Goal: Task Accomplishment & Management: Manage account settings

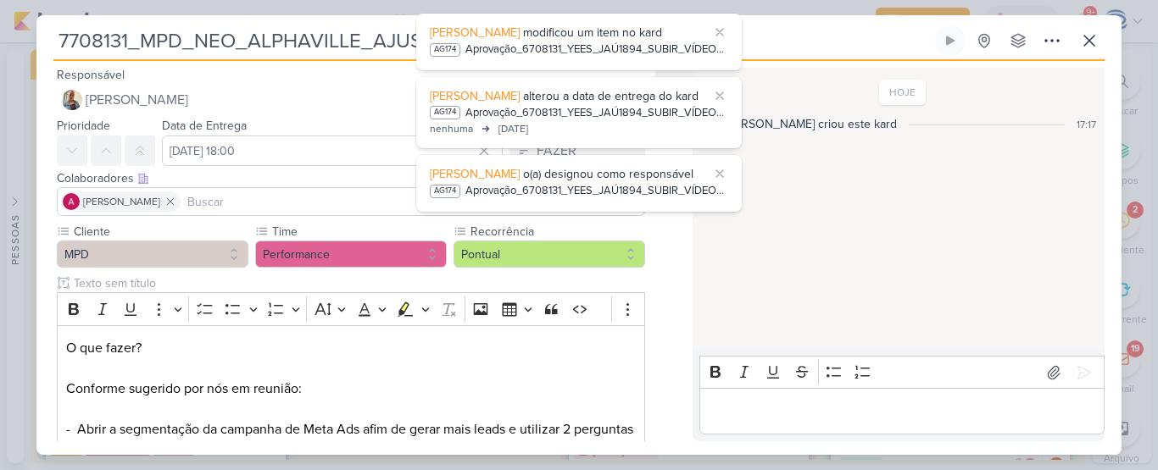
scroll to position [97, 0]
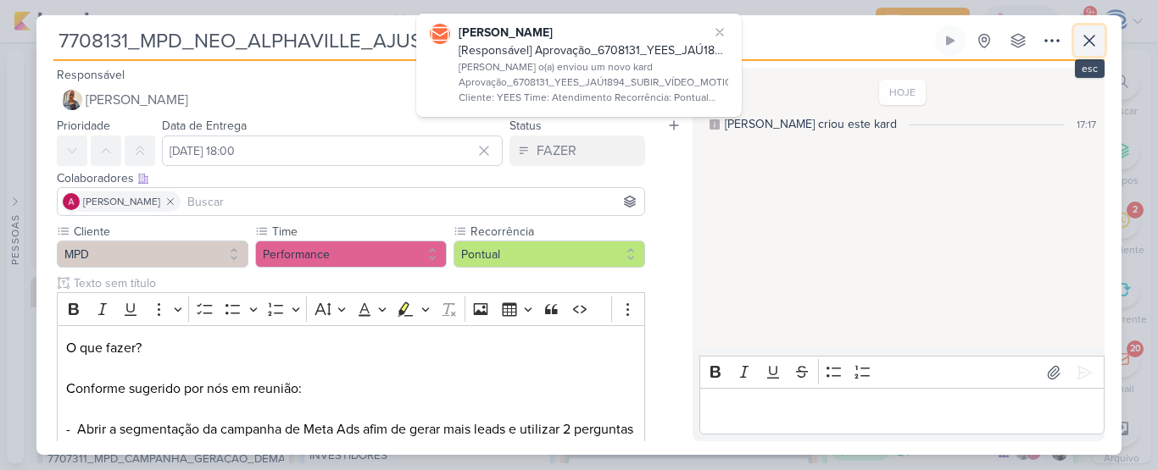
click at [1090, 45] on icon at bounding box center [1089, 41] width 20 height 20
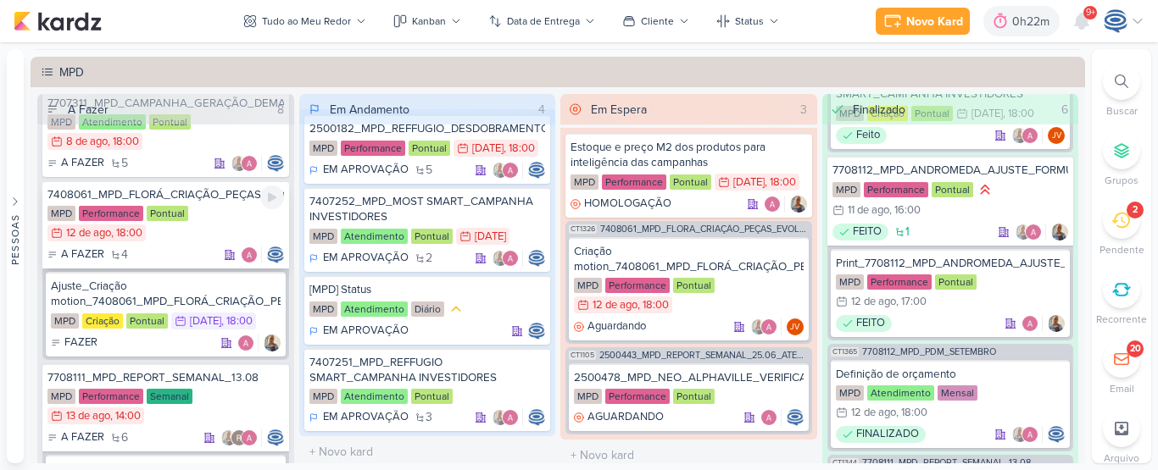
scroll to position [138, 0]
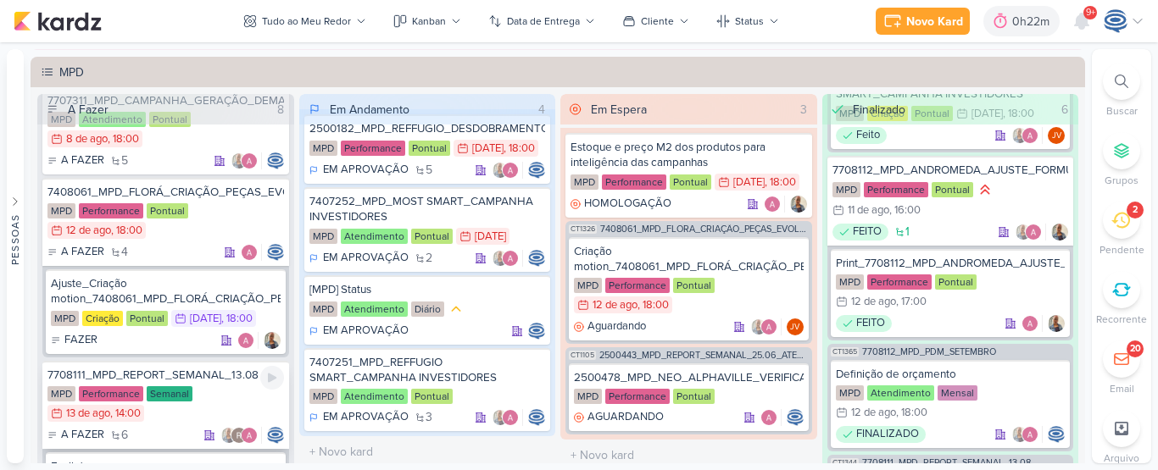
click at [201, 368] on div "7708111_MPD_REPORT_SEMANAL_13.08" at bounding box center [165, 375] width 236 height 15
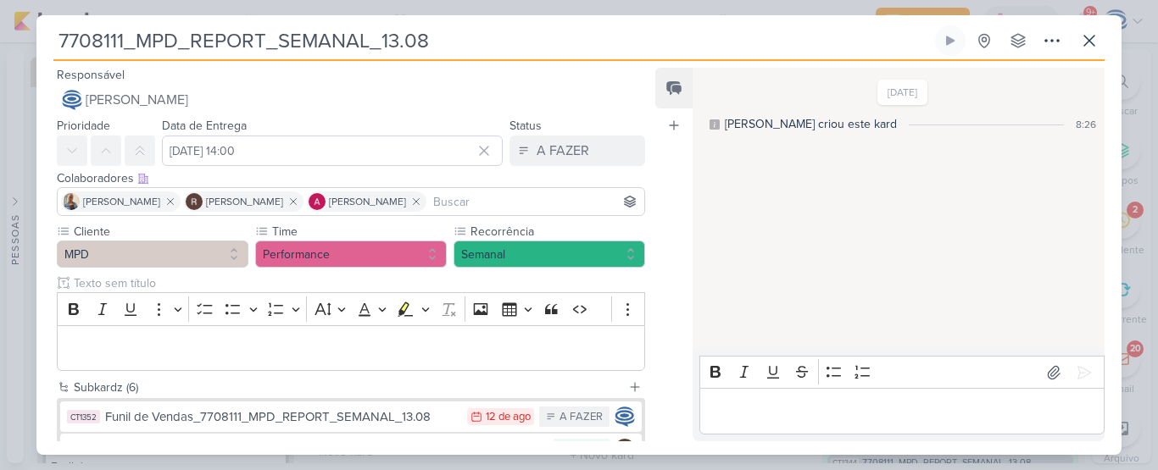
drag, startPoint x: 442, startPoint y: 31, endPoint x: 54, endPoint y: 28, distance: 387.3
click at [54, 28] on input "7708111_MPD_REPORT_SEMANAL_13.08" at bounding box center [492, 40] width 878 height 31
drag, startPoint x: 430, startPoint y: 47, endPoint x: 3, endPoint y: 21, distance: 427.9
click at [3, 21] on div "7708111_MPD_REPORT_SEMANAL_13.08 Criado por mim" at bounding box center [579, 235] width 1158 height 470
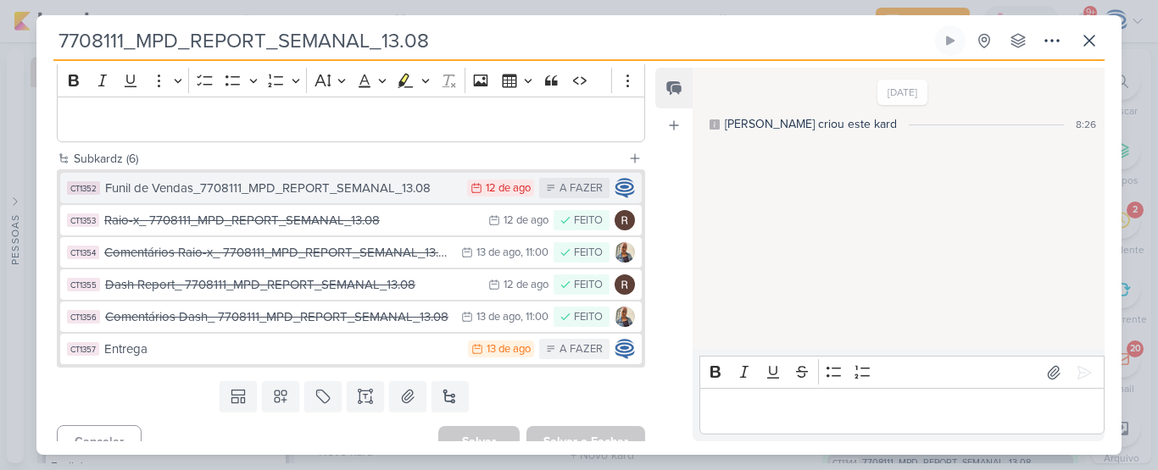
scroll to position [0, 0]
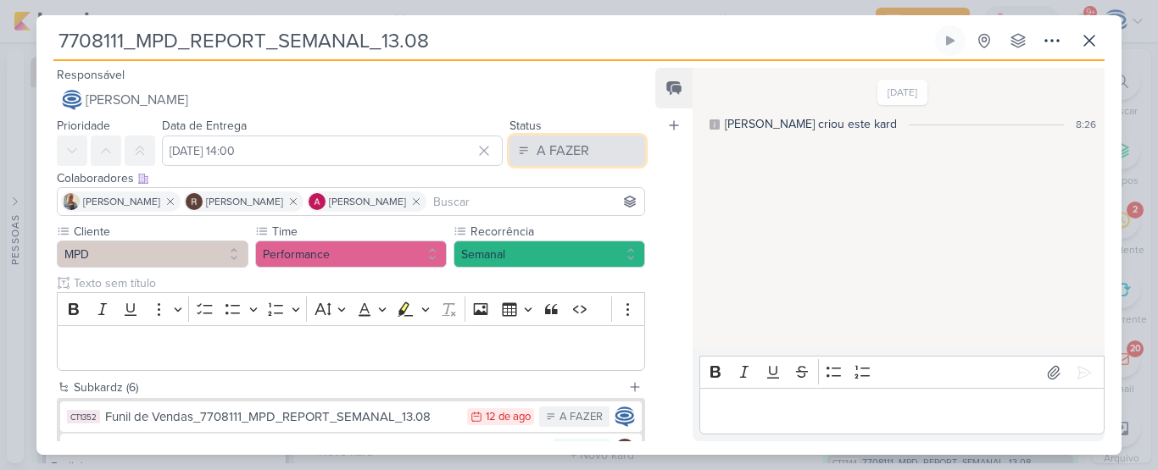
click at [536, 148] on div "A FAZER" at bounding box center [562, 151] width 53 height 20
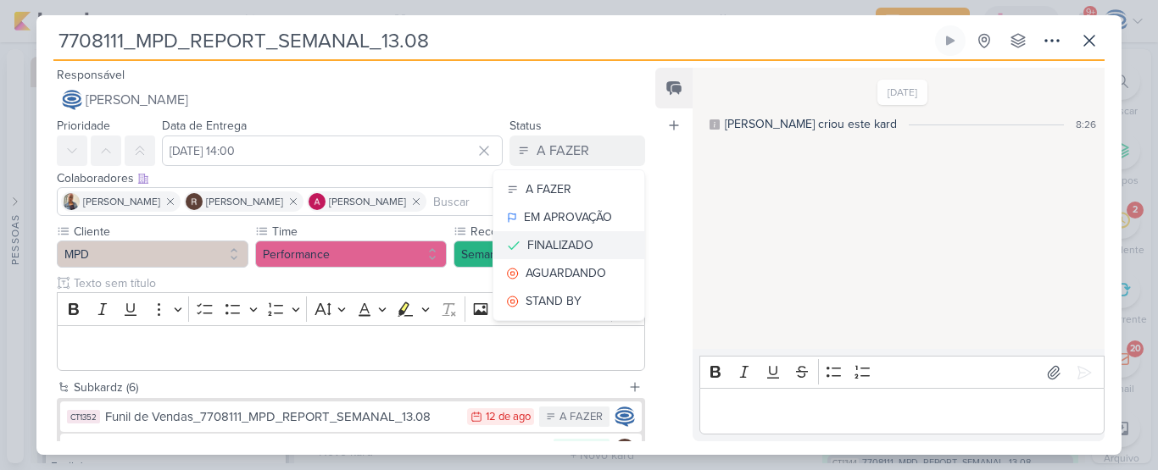
click at [540, 246] on div "FINALIZADO" at bounding box center [560, 245] width 66 height 18
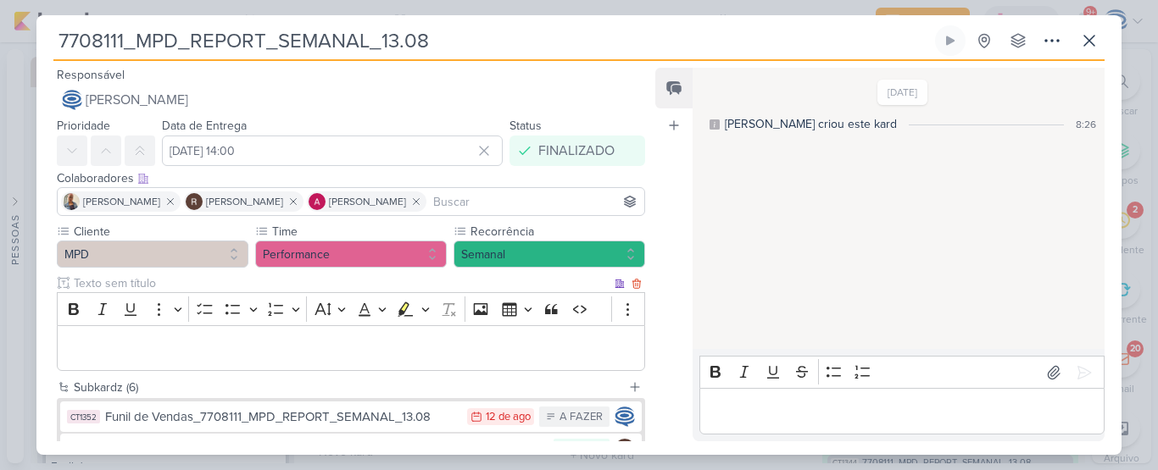
scroll to position [249, 0]
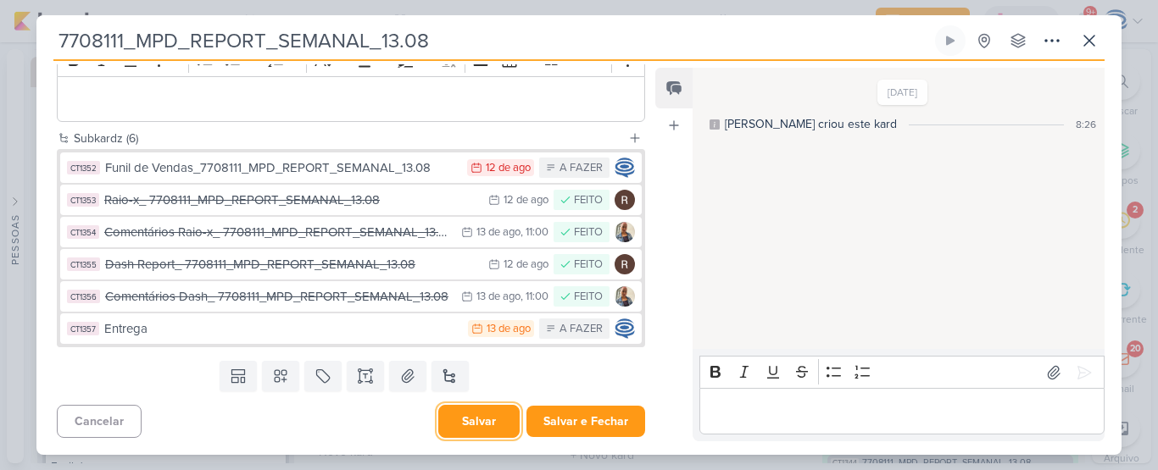
click at [466, 426] on button "Salvar" at bounding box center [478, 421] width 81 height 33
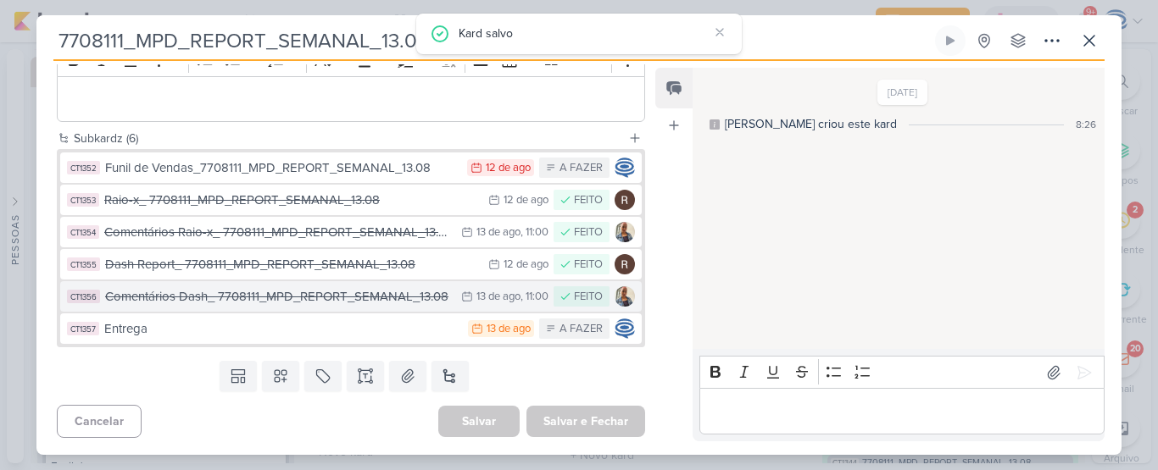
click at [363, 292] on div "Comentários Dash_ 7708111_MPD_REPORT_SEMANAL_13.08" at bounding box center [278, 296] width 347 height 19
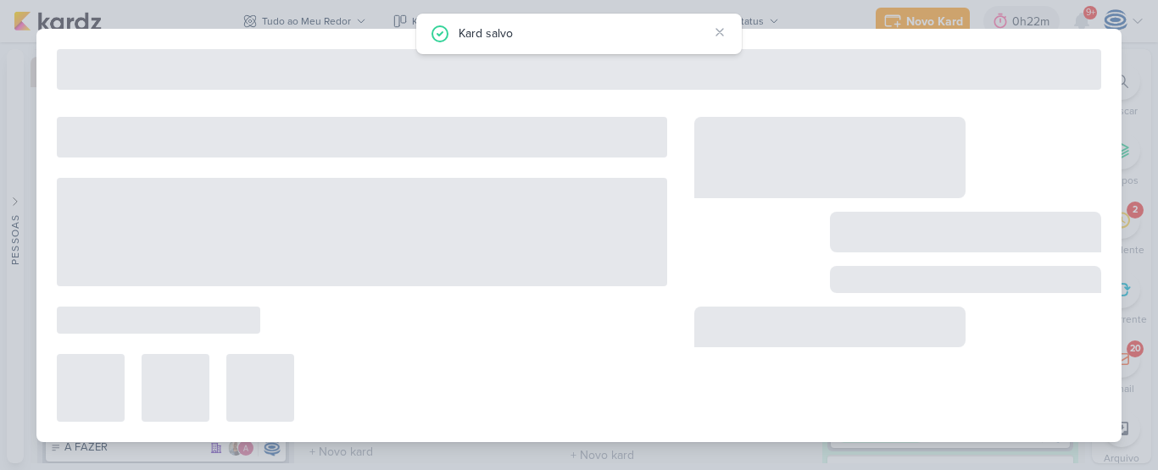
type input "Comentários Dash_ 7708111_MPD_REPORT_SEMANAL_13.08"
type input "[DATE] 11:00"
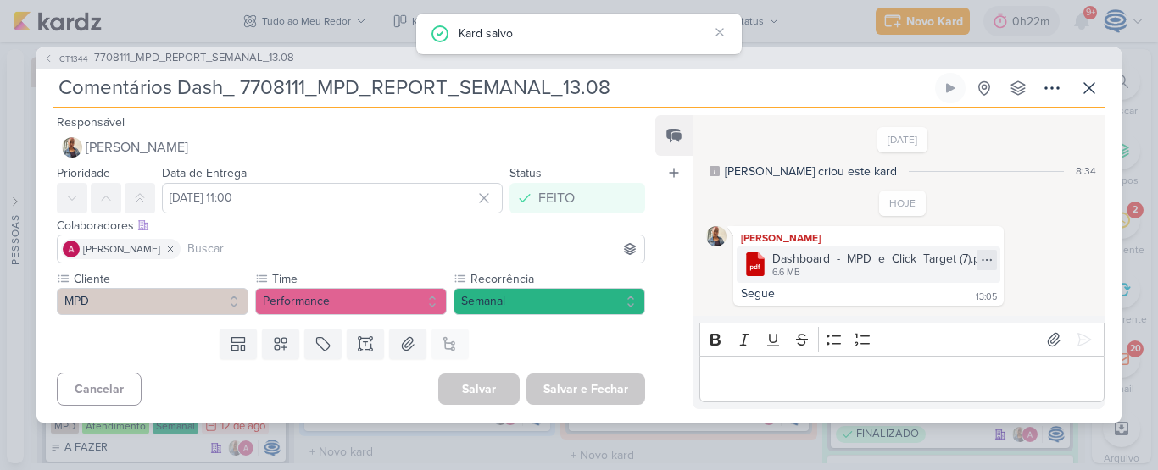
click at [990, 259] on icon at bounding box center [987, 260] width 14 height 14
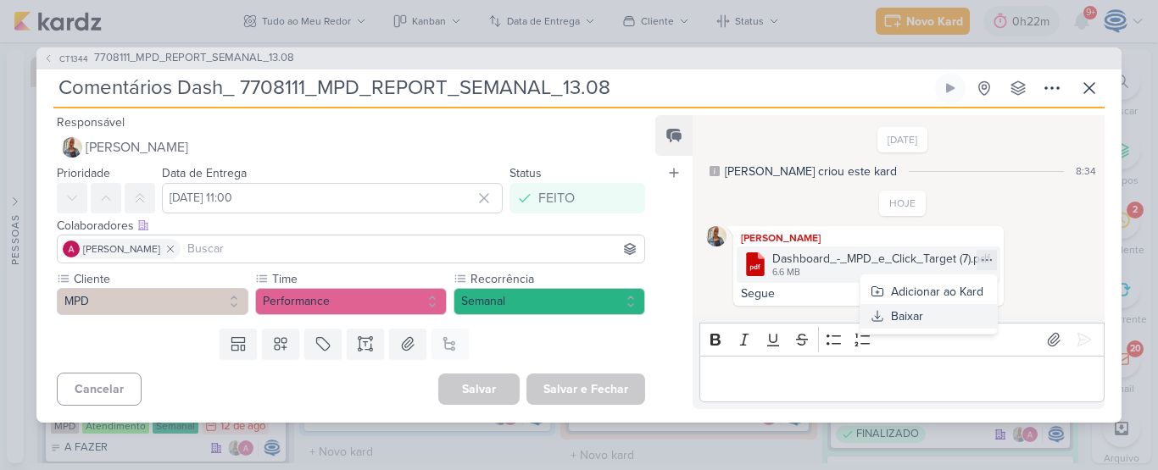
click at [949, 315] on button "Baixar" at bounding box center [928, 316] width 136 height 25
click at [196, 60] on span "7708111_MPD_REPORT_SEMANAL_13.08" at bounding box center [194, 58] width 200 height 17
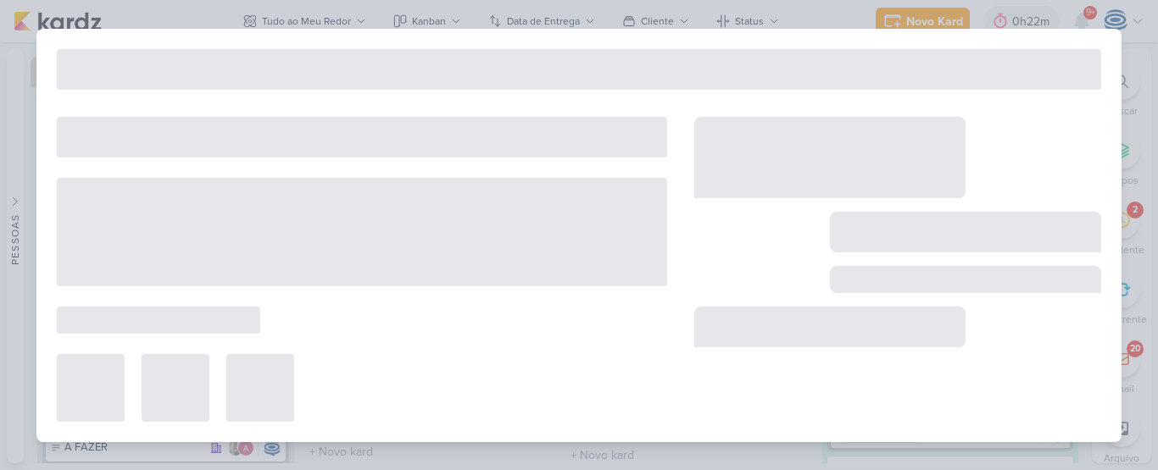
type input "7708111_MPD_REPORT_SEMANAL_13.08"
type input "[DATE] 14:00"
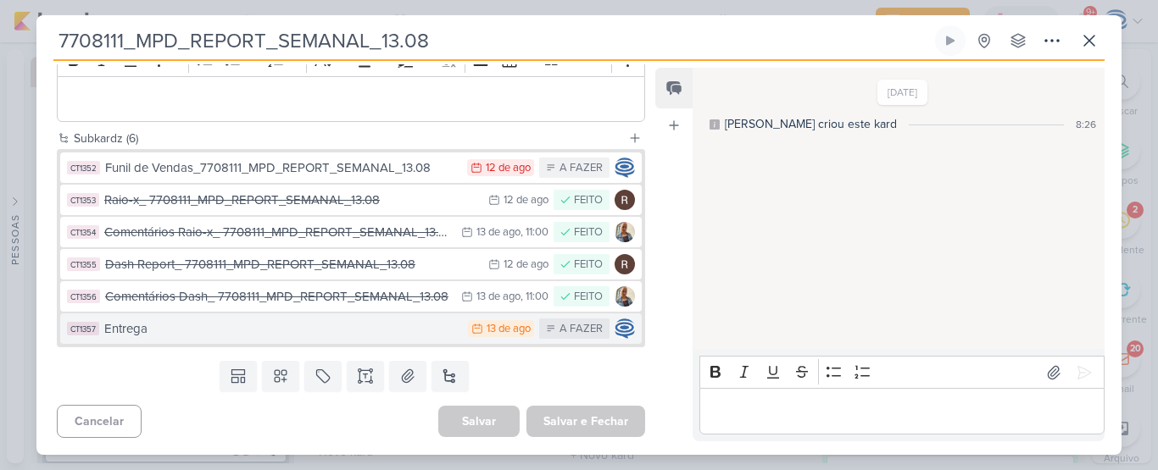
click at [278, 331] on div "Entrega" at bounding box center [281, 329] width 355 height 19
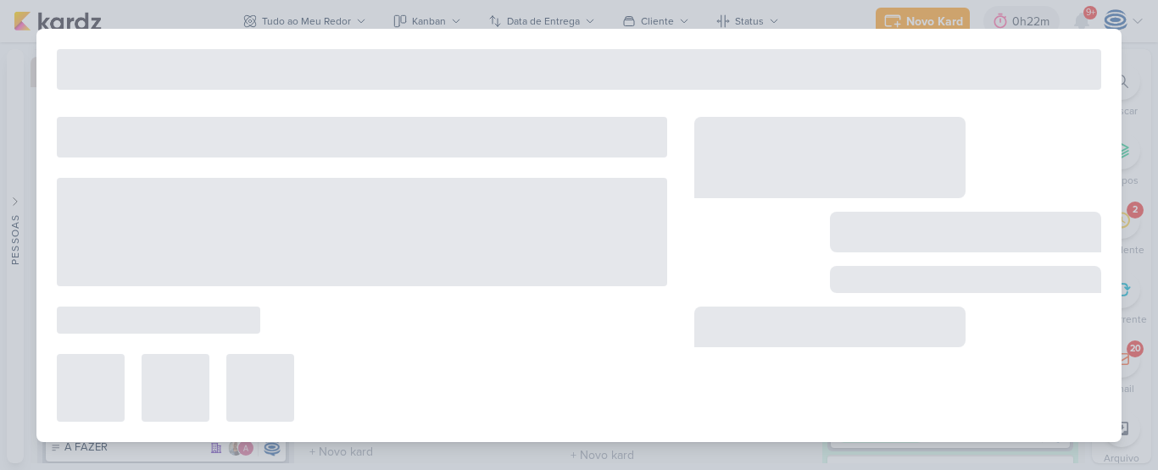
type input "Entrega"
type input "[DATE] 23:59"
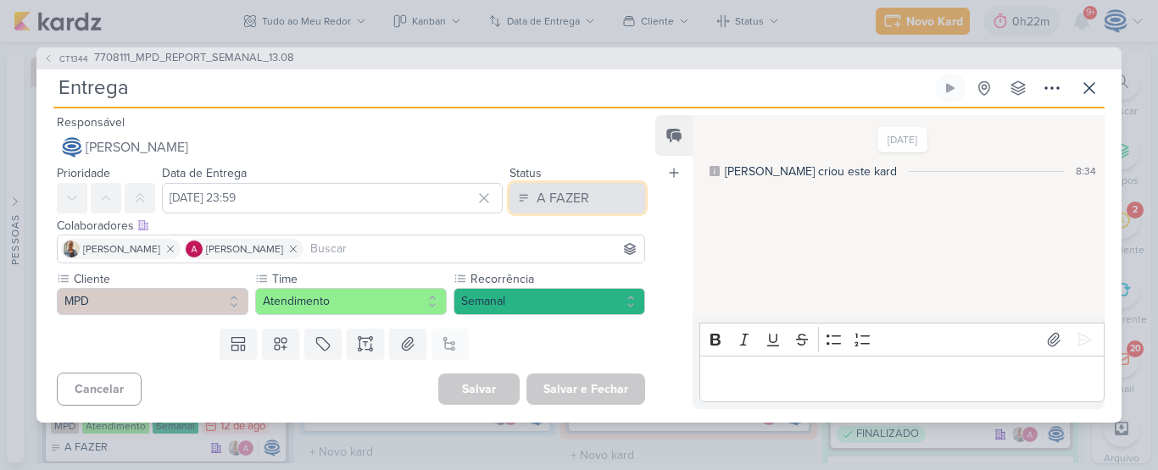
click at [550, 198] on div "A FAZER" at bounding box center [562, 198] width 53 height 20
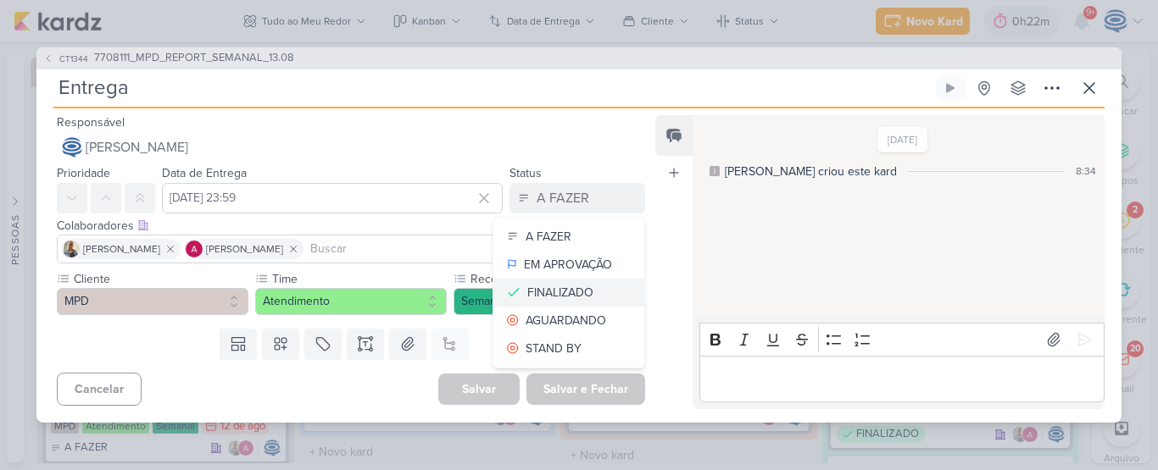
click at [559, 295] on div "FINALIZADO" at bounding box center [560, 293] width 66 height 18
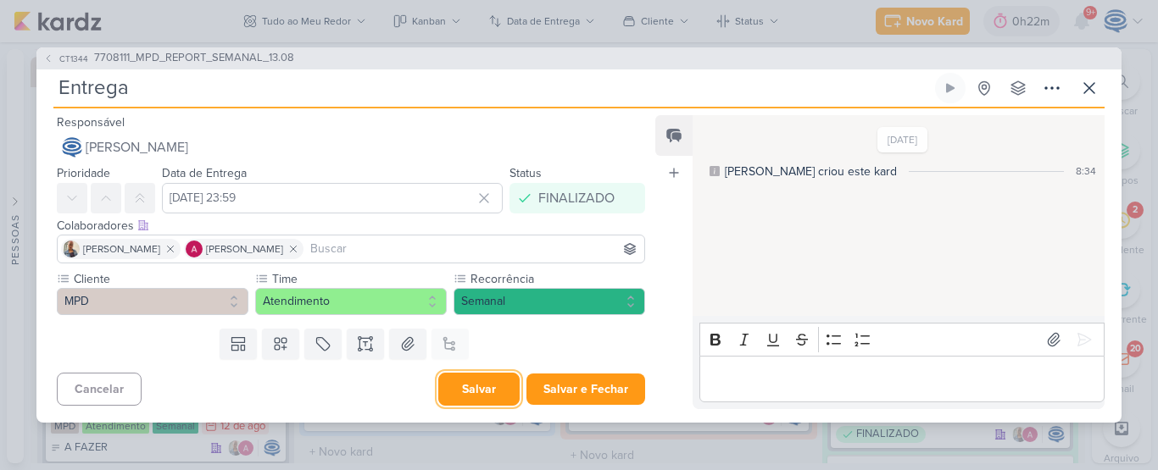
click at [475, 386] on button "Salvar" at bounding box center [478, 389] width 81 height 33
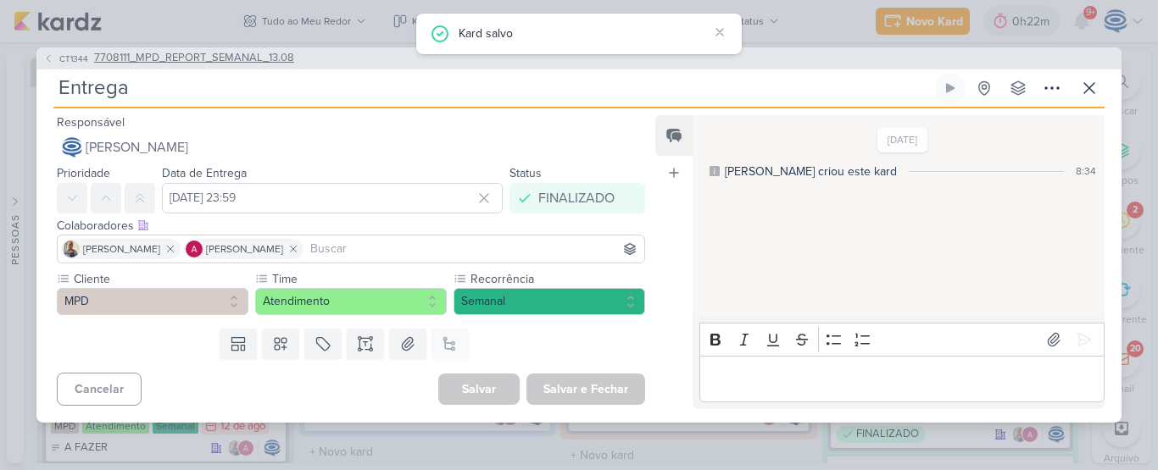
click at [266, 61] on span "7708111_MPD_REPORT_SEMANAL_13.08" at bounding box center [194, 58] width 200 height 17
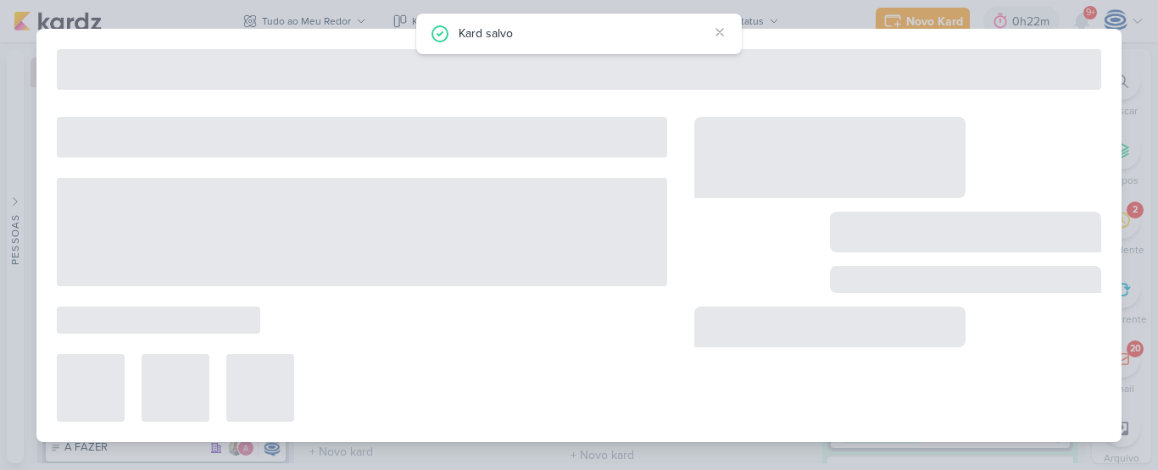
type input "7708111_MPD_REPORT_SEMANAL_13.08"
type input "[DATE] 14:00"
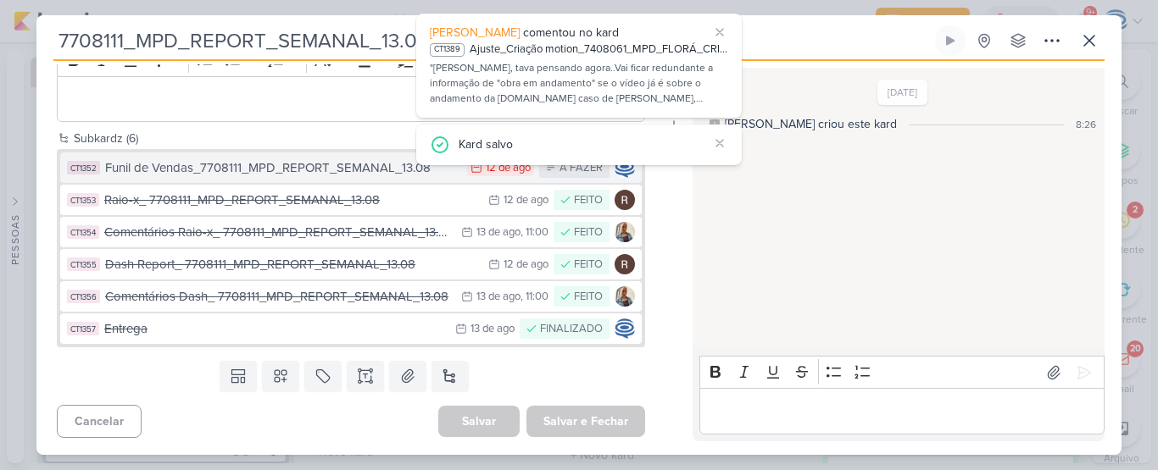
click at [454, 173] on button "CT1352 Funil de Vendas_7708111_MPD_REPORT_SEMANAL_13.08 [DATE] [DATE] A FAZER" at bounding box center [350, 168] width 581 height 31
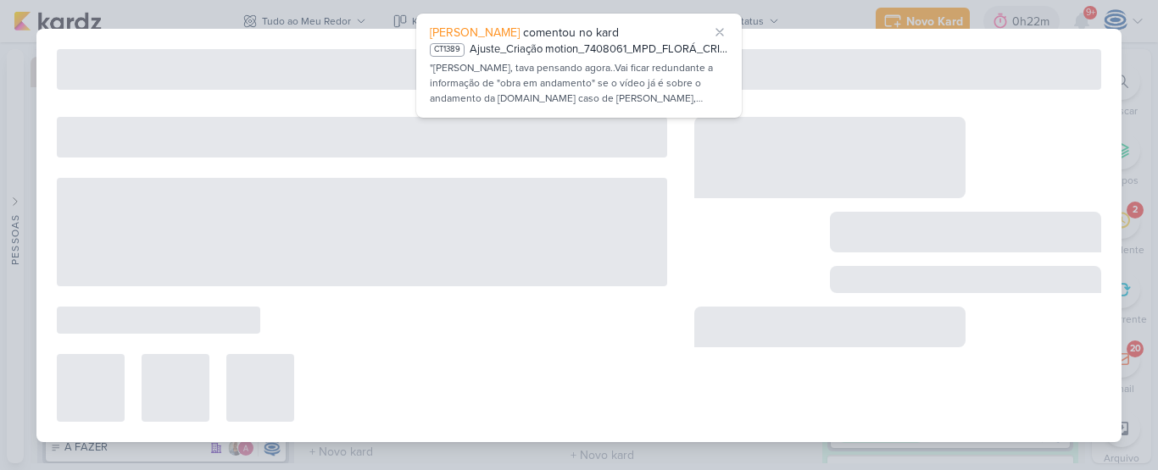
type input "Funil de Vendas_7708111_MPD_REPORT_SEMANAL_13.08"
type input "[DATE] 23:59"
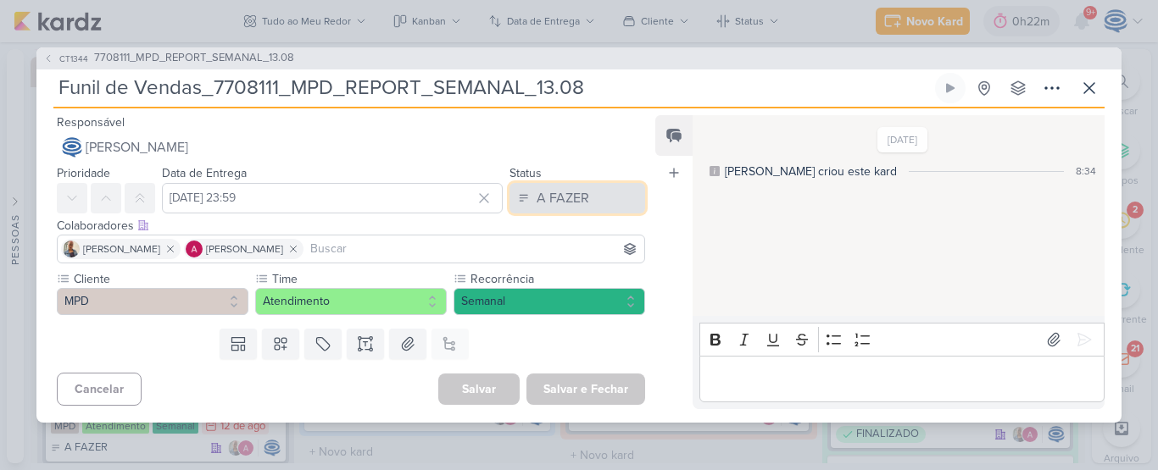
click at [582, 203] on button "A FAZER" at bounding box center [577, 198] width 136 height 31
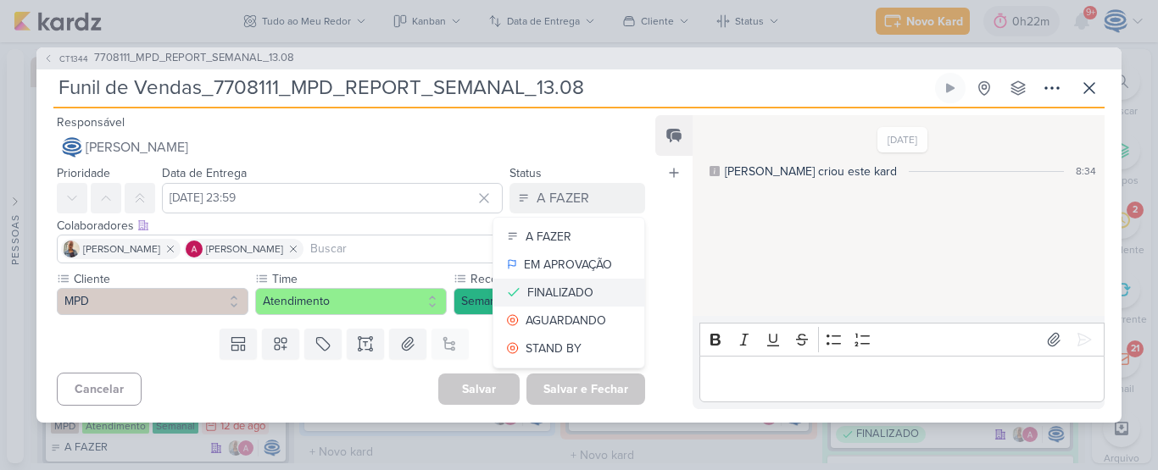
click at [573, 297] on div "FINALIZADO" at bounding box center [560, 293] width 66 height 18
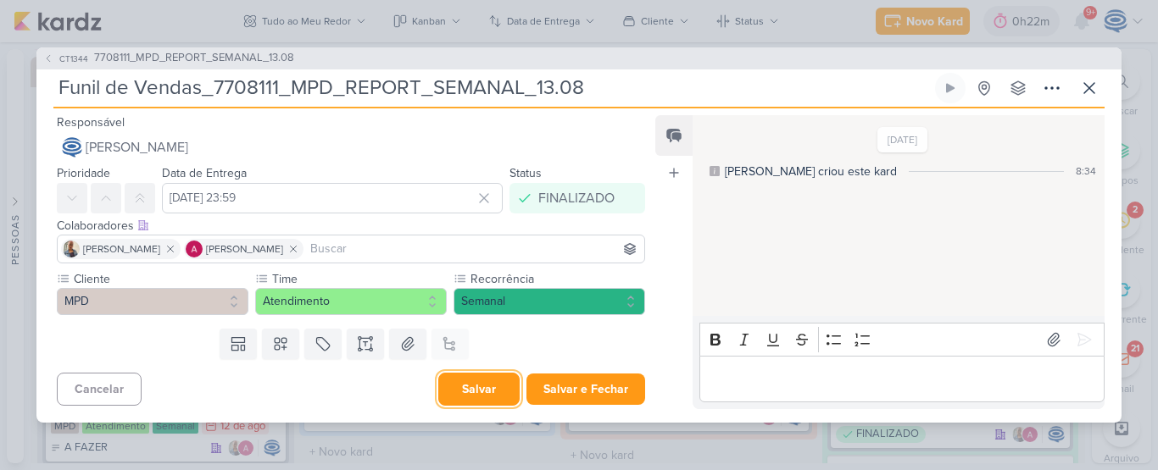
click at [485, 385] on button "Salvar" at bounding box center [478, 389] width 81 height 33
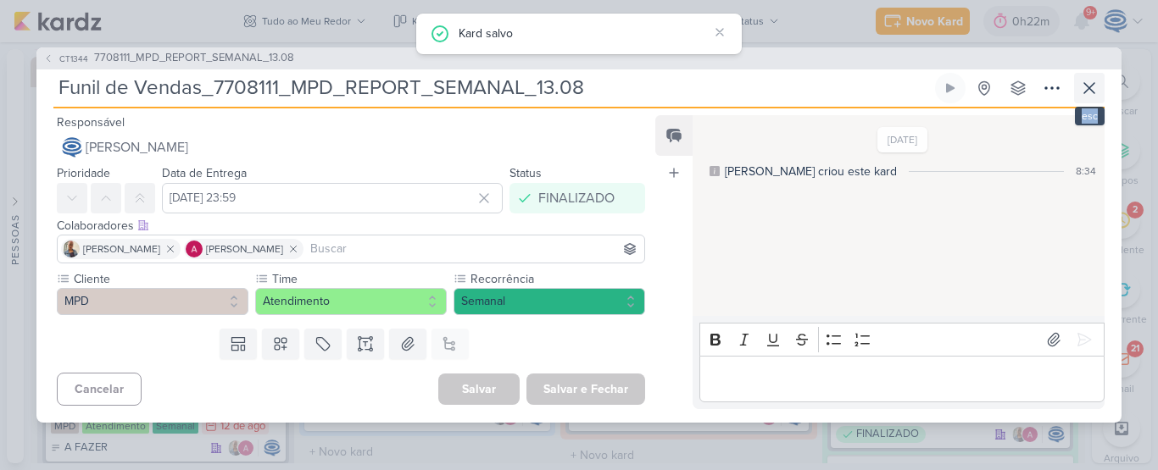
drag, startPoint x: 1106, startPoint y: 92, endPoint x: 1093, endPoint y: 89, distance: 13.2
click at [1093, 89] on div "CT1344 7708111_MPD_REPORT_SEMANAL_13.08 Funil de Vendas_7708111_MPD_REPORT_SEMA…" at bounding box center [578, 234] width 1085 height 375
click at [1093, 89] on icon at bounding box center [1089, 88] width 20 height 20
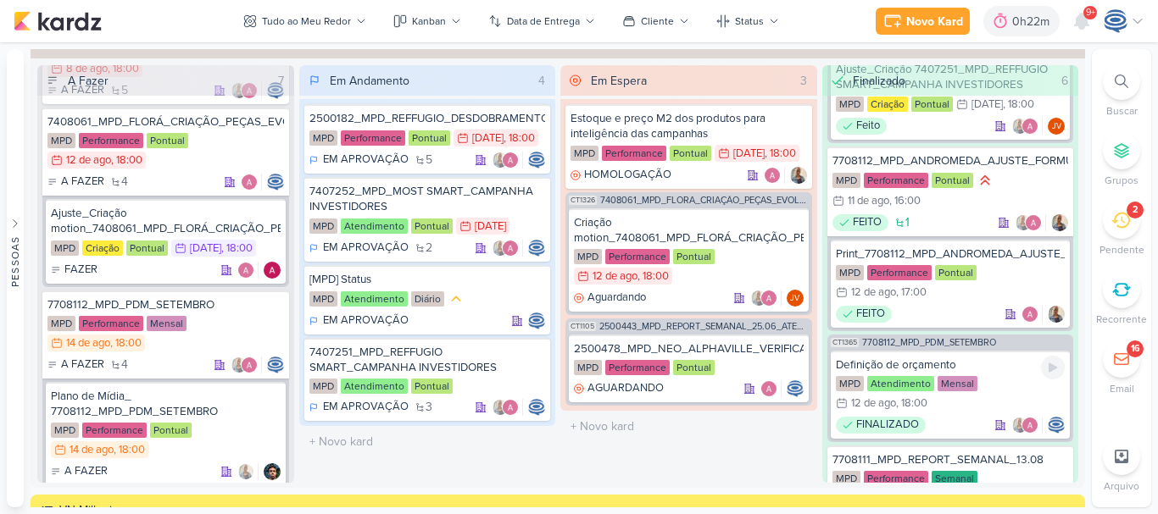
scroll to position [324, 0]
click at [931, 312] on div "FEITO" at bounding box center [951, 315] width 230 height 17
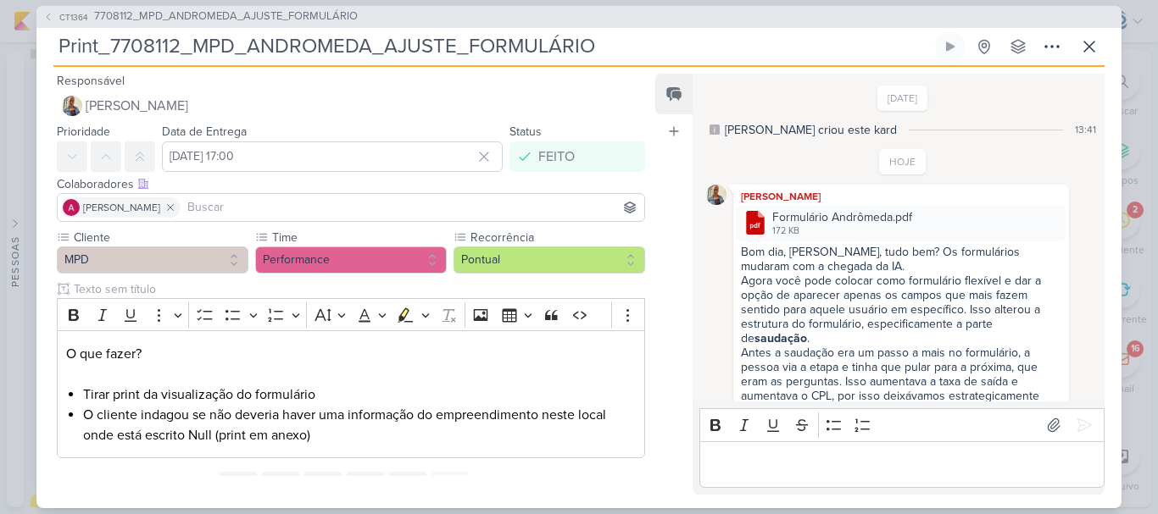
scroll to position [142, 0]
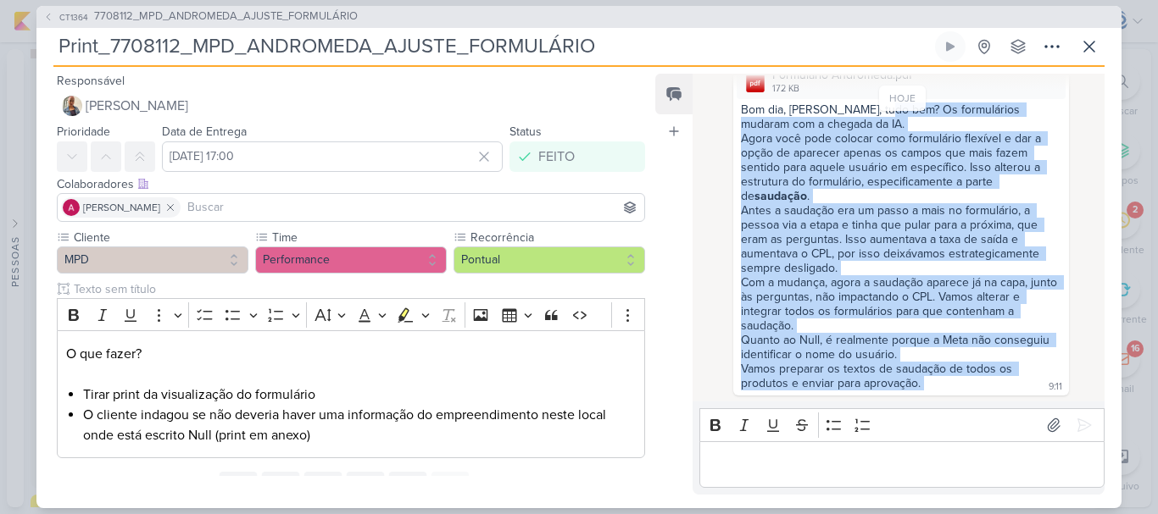
drag, startPoint x: 925, startPoint y: 385, endPoint x: 881, endPoint y: 115, distance: 273.1
click at [881, 115] on div "Bom dia, [PERSON_NAME], tudo bem? Os formulários mudaram com a chegada da IA. A…" at bounding box center [900, 248] width 329 height 290
copy div "Os formulários mudaram com a chegada da IA. Agora você pode colocar como formul…"
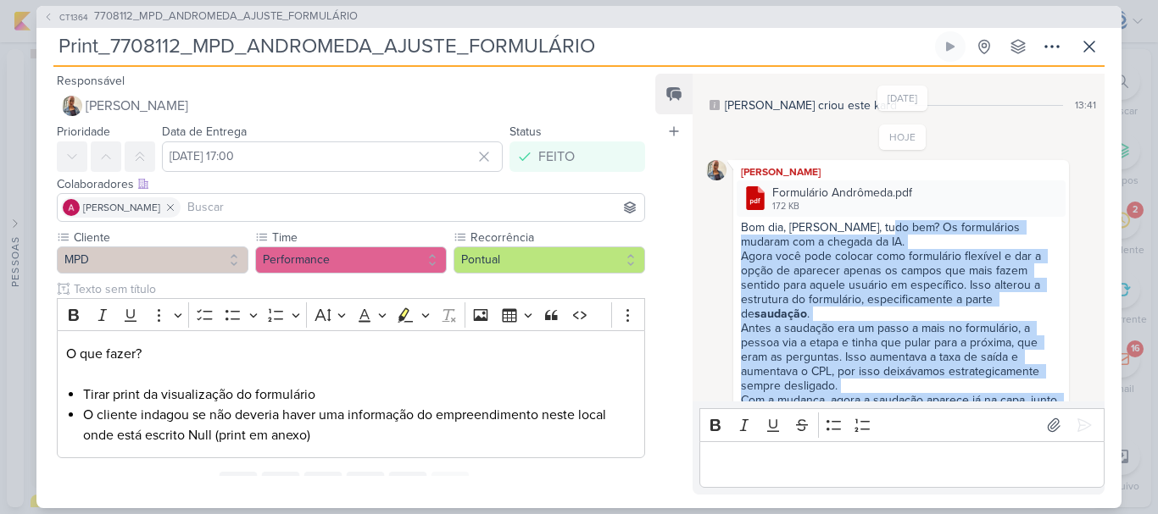
scroll to position [0, 0]
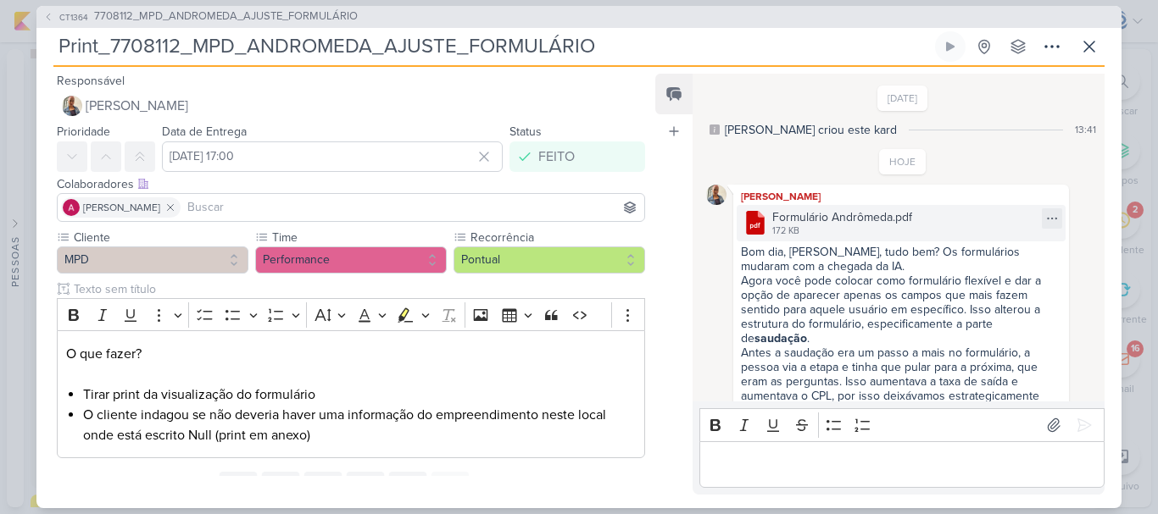
click at [909, 218] on div "Formulário Andrômeda.pdf" at bounding box center [842, 217] width 140 height 18
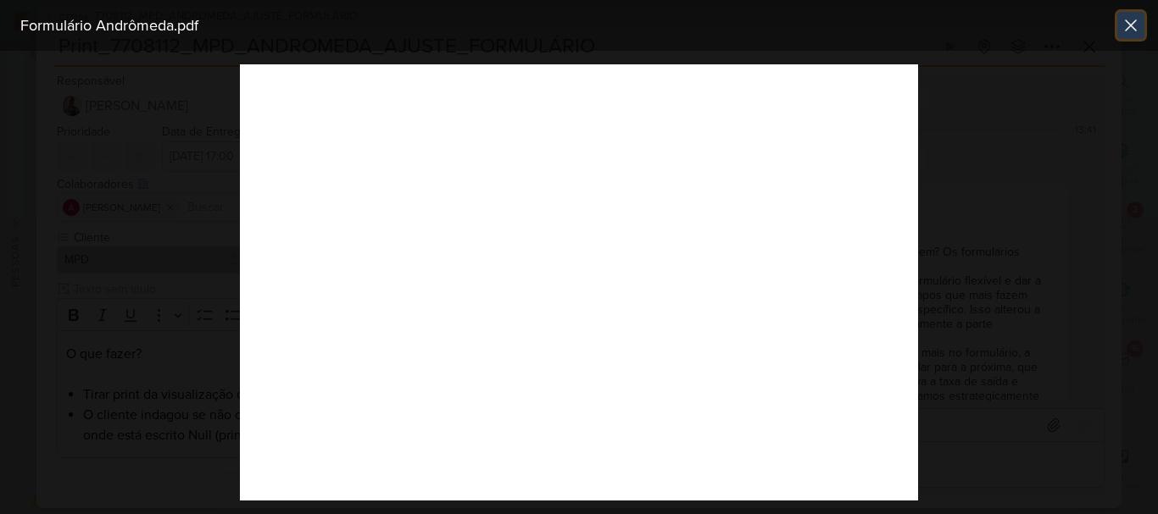
click at [1126, 28] on icon at bounding box center [1130, 25] width 20 height 20
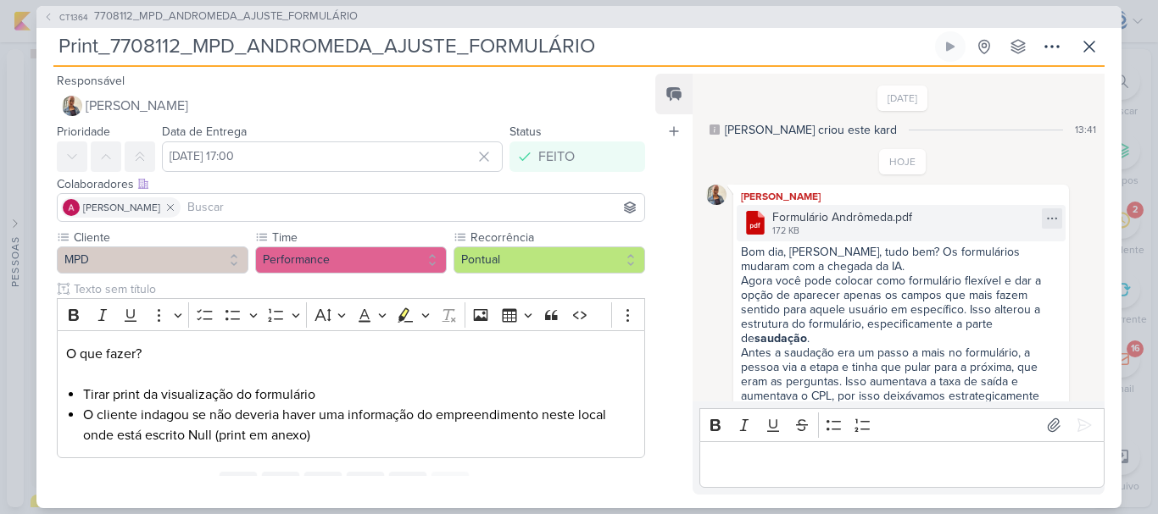
click at [1042, 220] on div at bounding box center [1052, 218] width 20 height 20
click at [990, 274] on button "Baixar" at bounding box center [986, 275] width 136 height 25
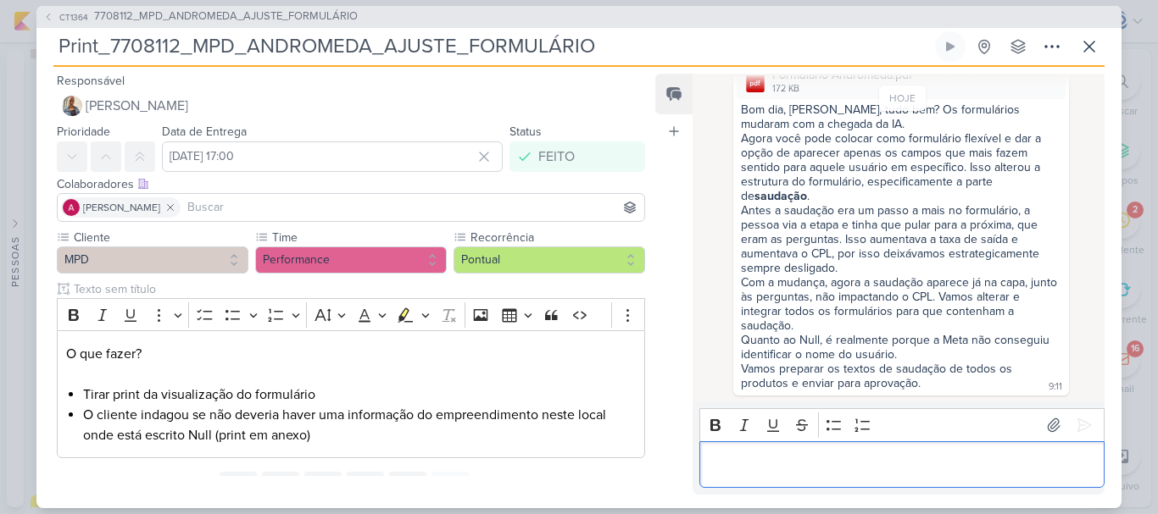
click at [779, 470] on p "Editor editing area: main" at bounding box center [901, 464] width 387 height 20
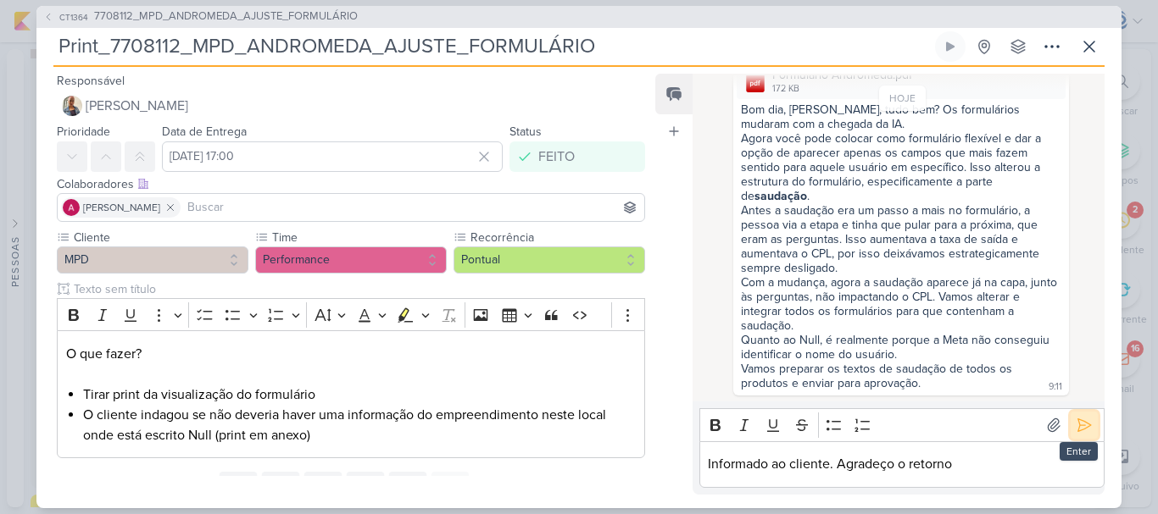
click at [1076, 423] on icon at bounding box center [1083, 425] width 17 height 17
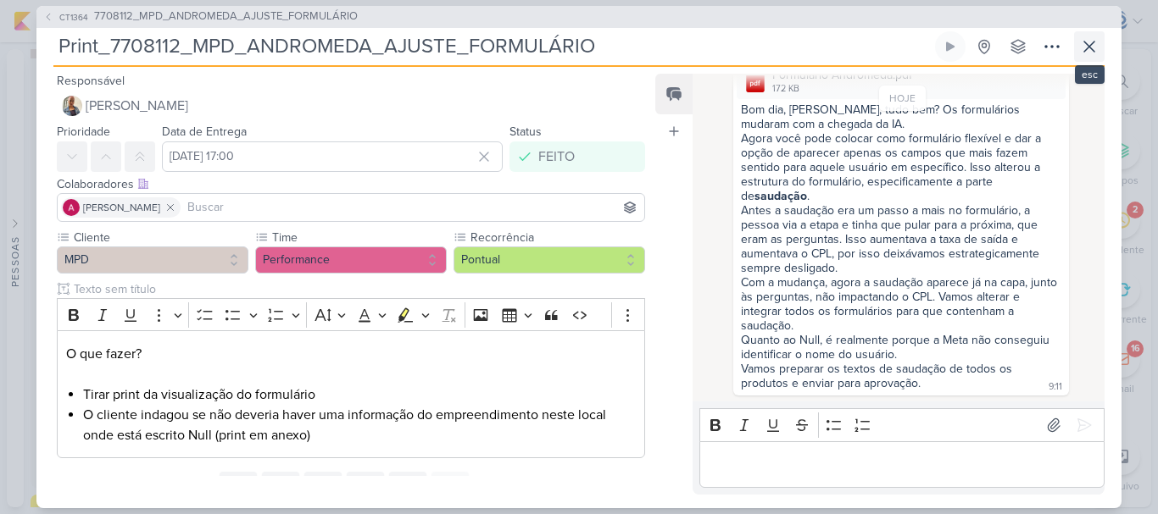
scroll to position [175, 0]
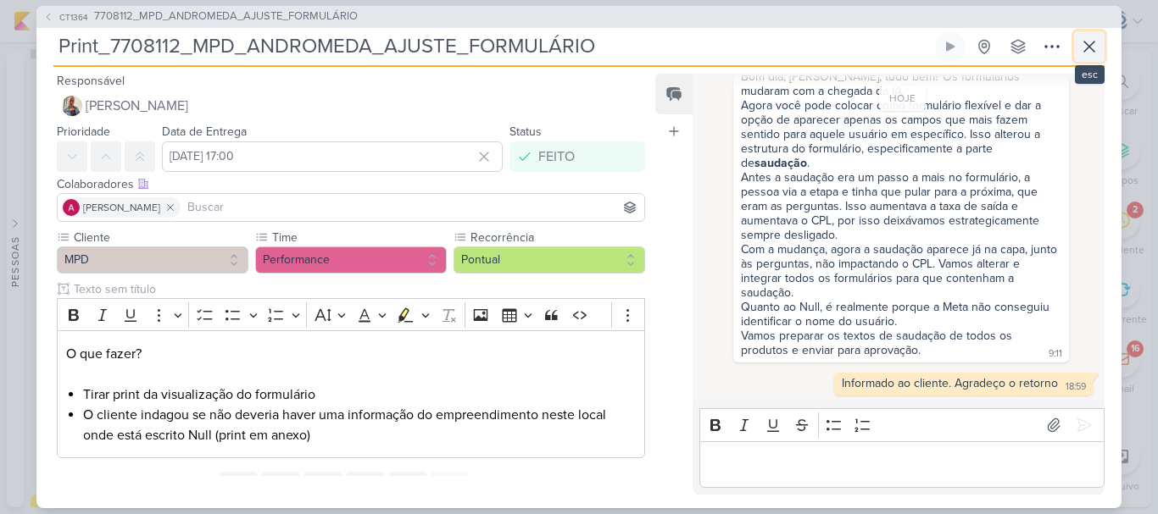
click at [1083, 49] on icon at bounding box center [1089, 46] width 20 height 20
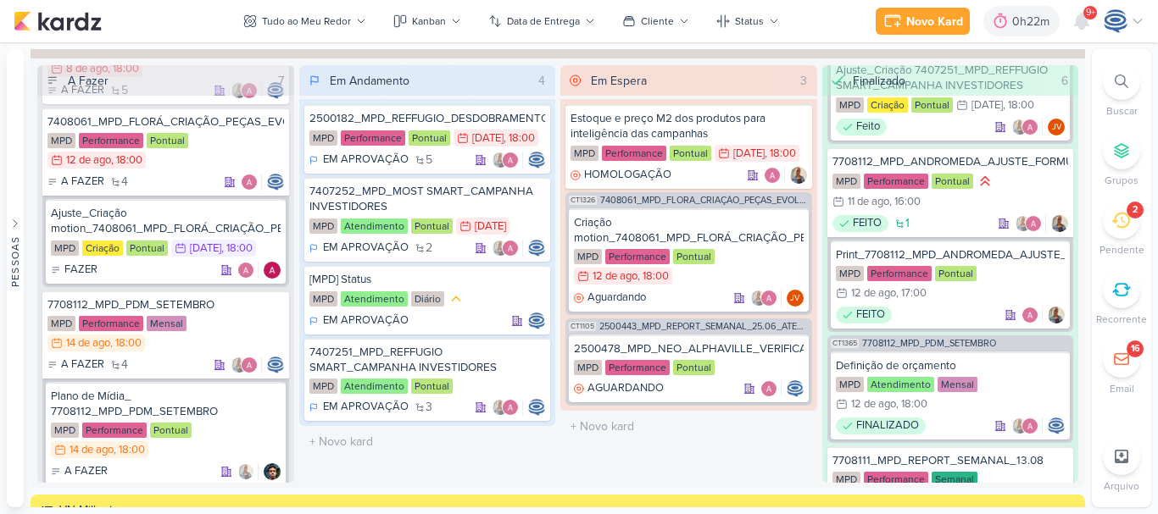
click at [1114, 228] on icon at bounding box center [1120, 220] width 19 height 19
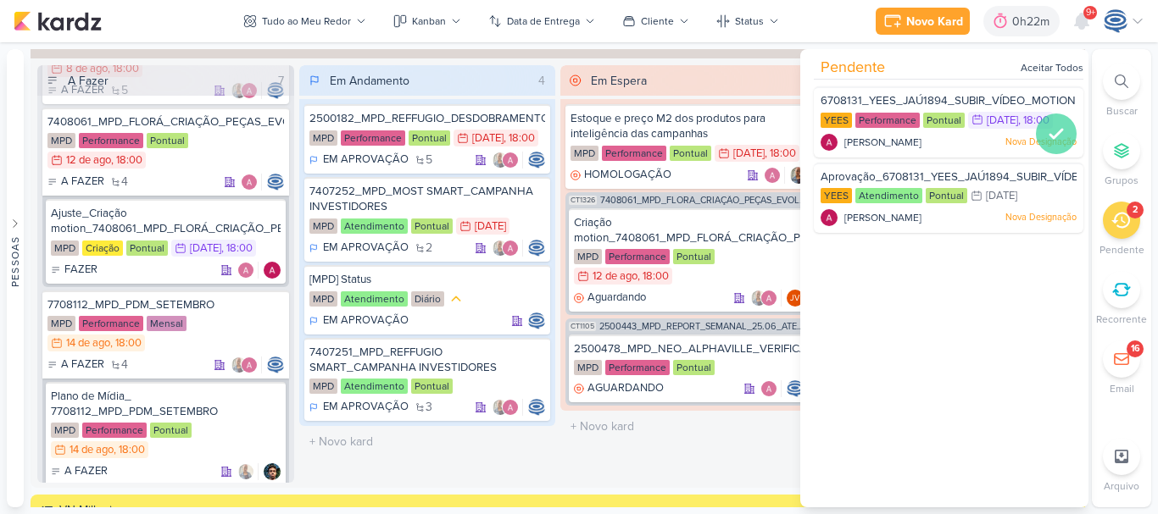
click at [1067, 133] on div at bounding box center [1056, 134] width 41 height 41
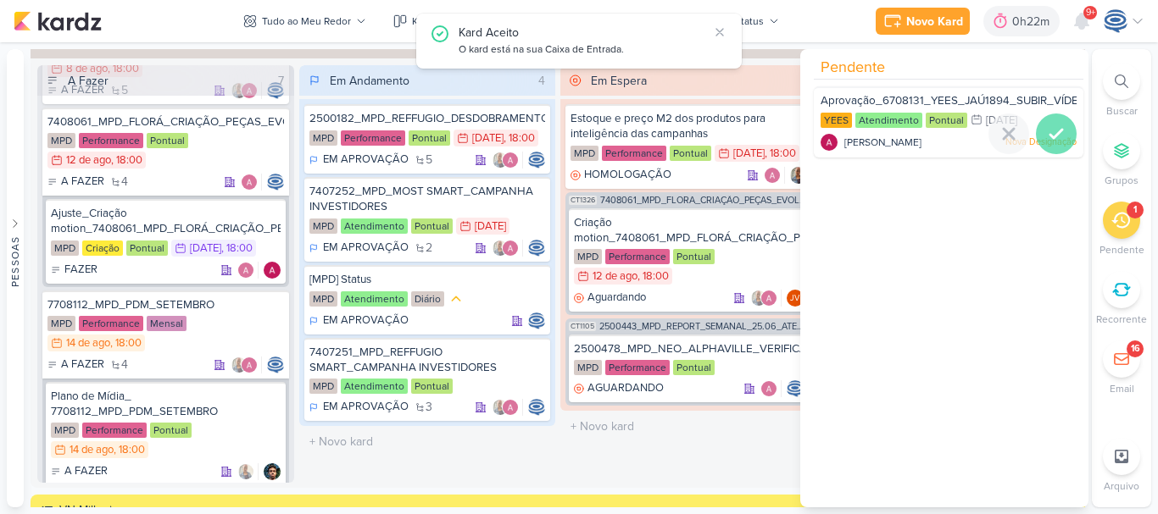
click at [1056, 138] on icon at bounding box center [1056, 134] width 20 height 20
